Goal: Share content: Share content

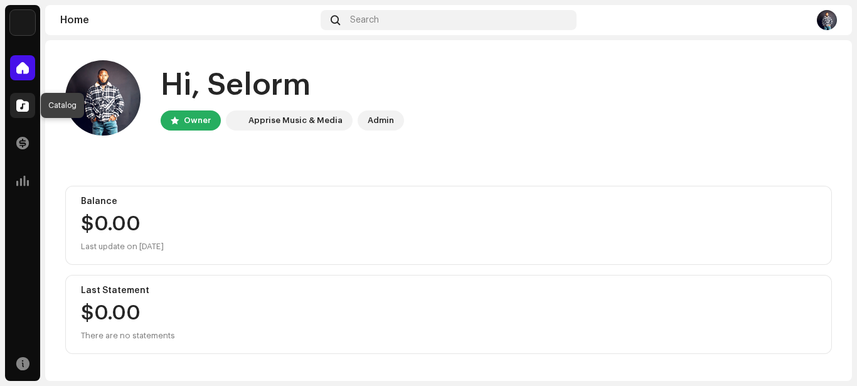
click at [22, 100] on span at bounding box center [22, 105] width 13 height 10
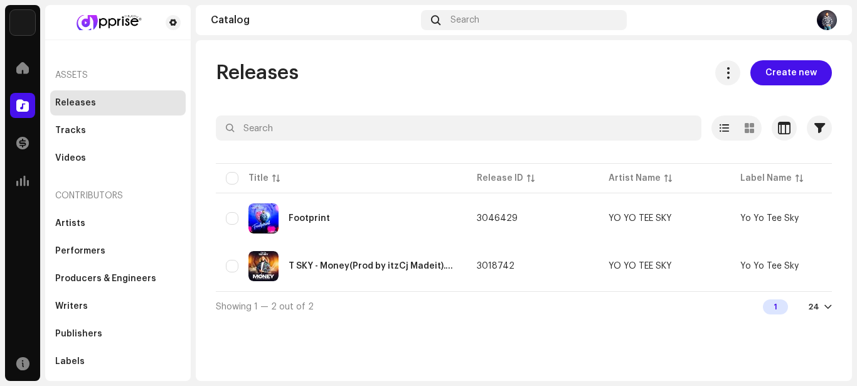
click at [828, 307] on div at bounding box center [828, 307] width 8 height 10
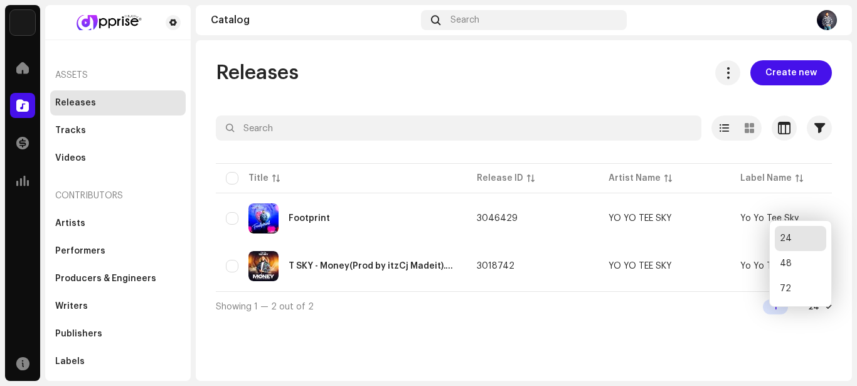
click at [529, 304] on div "Showing 1 — 2 out of 2 1 24" at bounding box center [524, 306] width 616 height 30
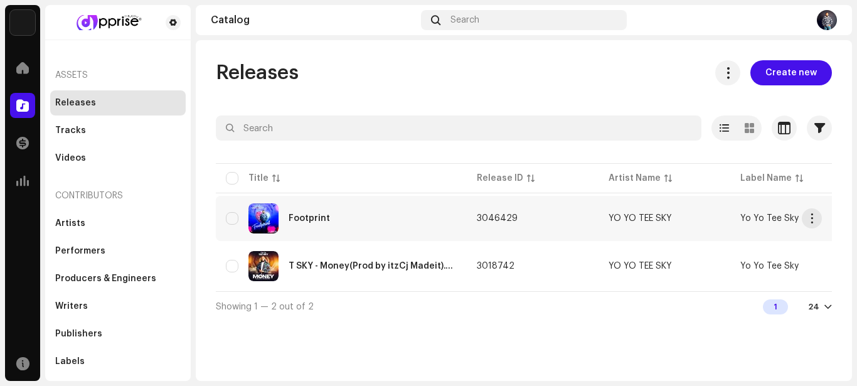
click at [354, 229] on div "Footprint" at bounding box center [341, 218] width 231 height 30
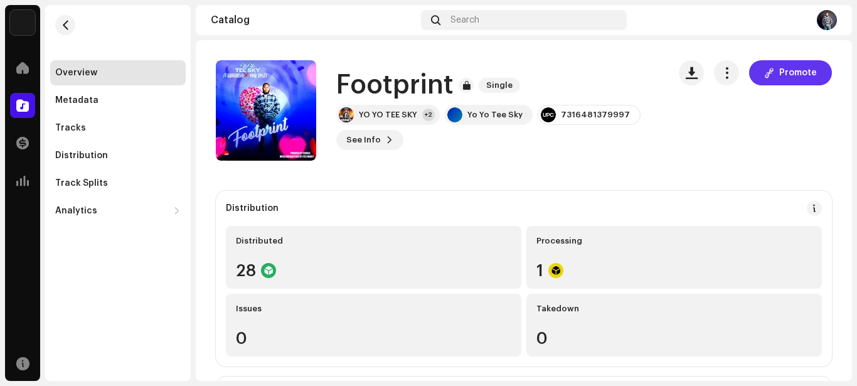
click at [798, 75] on span "Promote" at bounding box center [798, 72] width 38 height 25
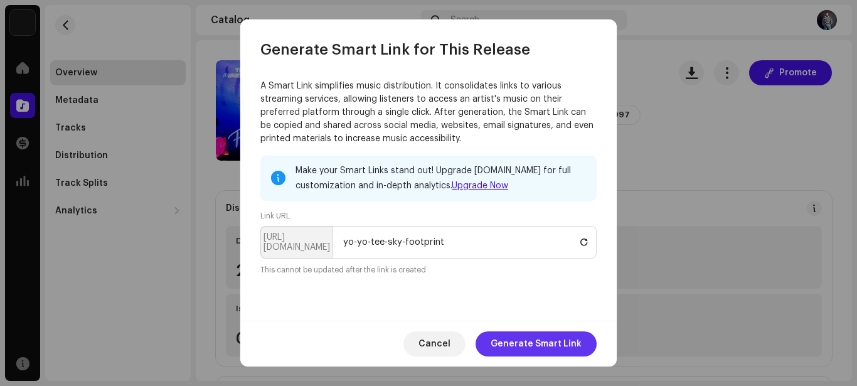
click at [529, 339] on span "Generate Smart Link" at bounding box center [535, 343] width 91 height 25
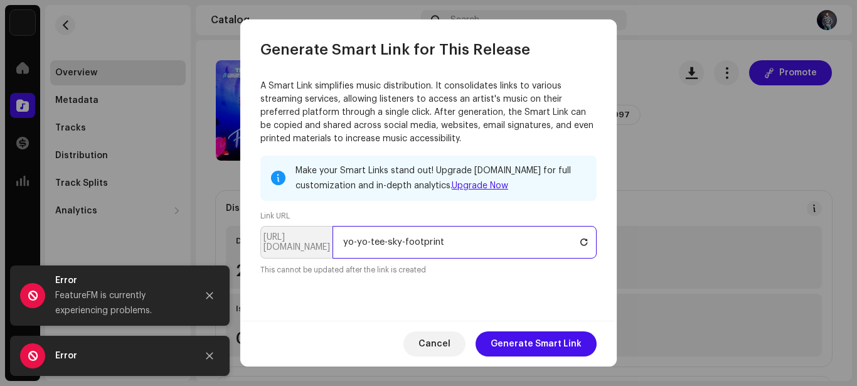
click at [447, 242] on input "yo-yo-tee-sky-footprint" at bounding box center [464, 242] width 264 height 33
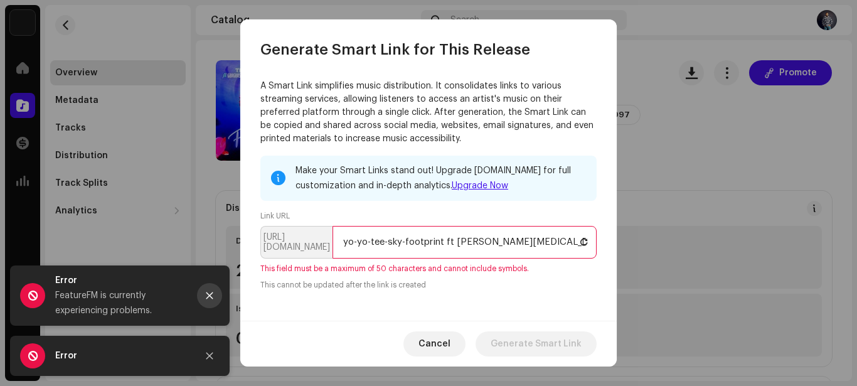
click at [208, 293] on icon "Close" at bounding box center [209, 295] width 9 height 9
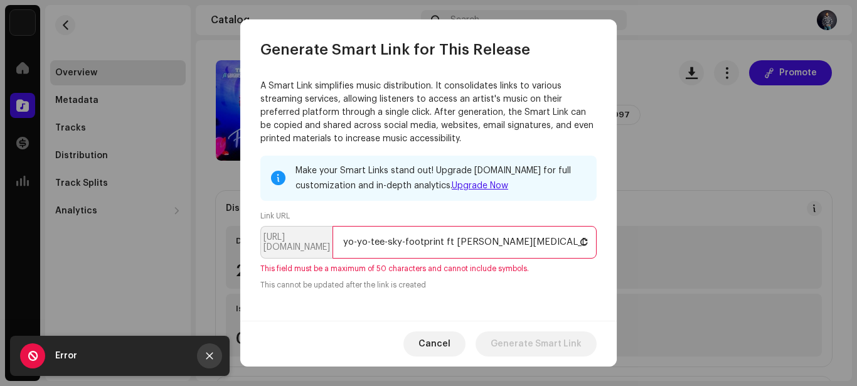
click at [208, 355] on icon "Close" at bounding box center [209, 355] width 7 height 7
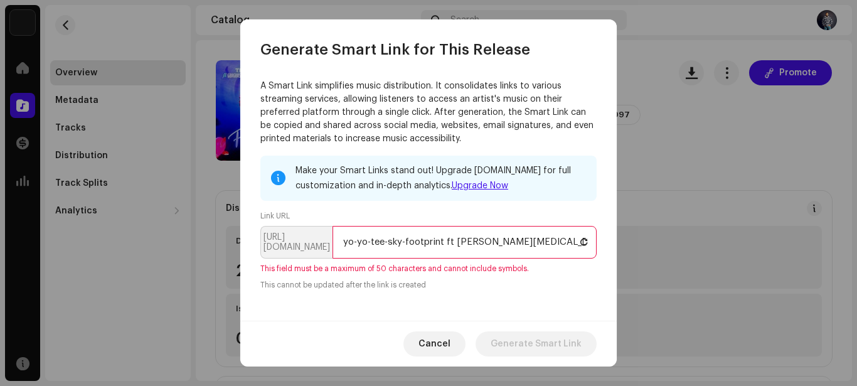
click at [526, 242] on input "yo-yo-tee-sky-footprint ft [PERSON_NAME][MEDICAL_DATA] & Gbagbasin" at bounding box center [464, 242] width 264 height 33
drag, startPoint x: 505, startPoint y: 240, endPoint x: 514, endPoint y: 249, distance: 12.9
click at [505, 240] on input "yo-yo-tee-sky-footprint ft [PERSON_NAME][MEDICAL_DATA] & Gbagbasin" at bounding box center [464, 242] width 264 height 33
click at [449, 245] on input "yo-yo-tee-sky-footprint ft [PERSON_NAME][MEDICAL_DATA], Gbagbasin" at bounding box center [464, 242] width 264 height 33
click at [556, 245] on input "yo-yo-tee-sky-footprint ft [PERSON_NAME][MEDICAL_DATA], Gbagbasin" at bounding box center [464, 242] width 264 height 33
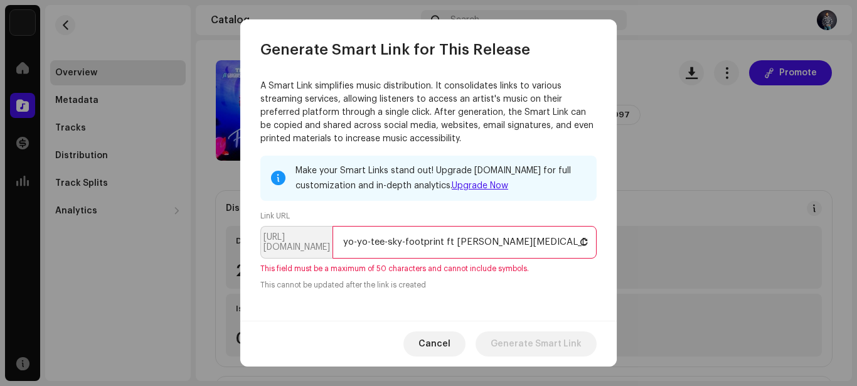
click at [500, 240] on input "yo-yo-tee-sky-footprint ft [PERSON_NAME][MEDICAL_DATA], Gbagbasin" at bounding box center [464, 242] width 264 height 33
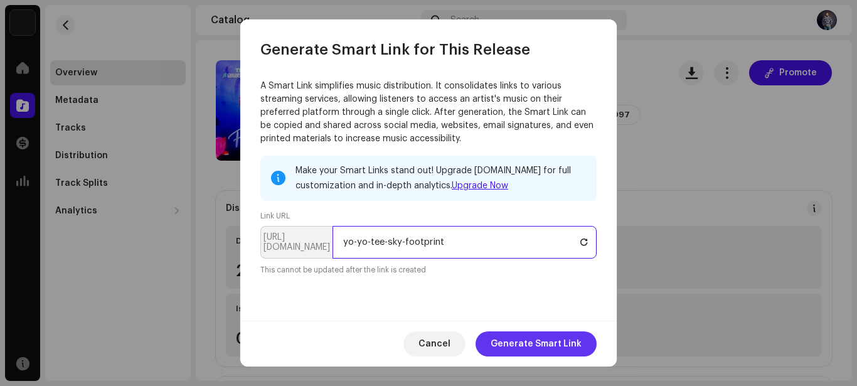
type input "yo-yo-tee-sky-footprint"
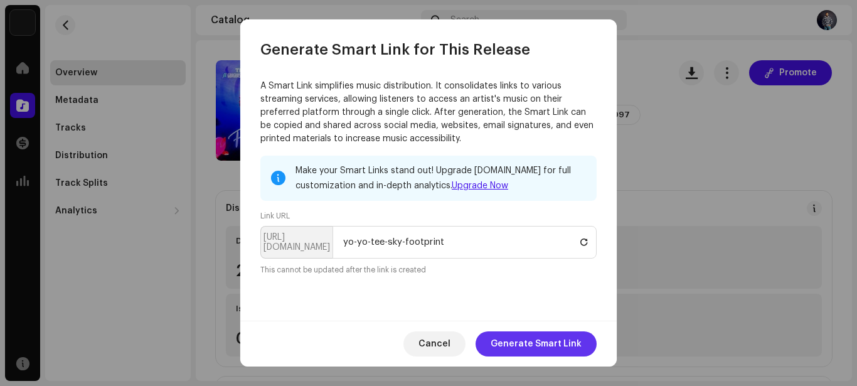
click at [564, 345] on span "Generate Smart Link" at bounding box center [535, 343] width 91 height 25
